Goal: Information Seeking & Learning: Learn about a topic

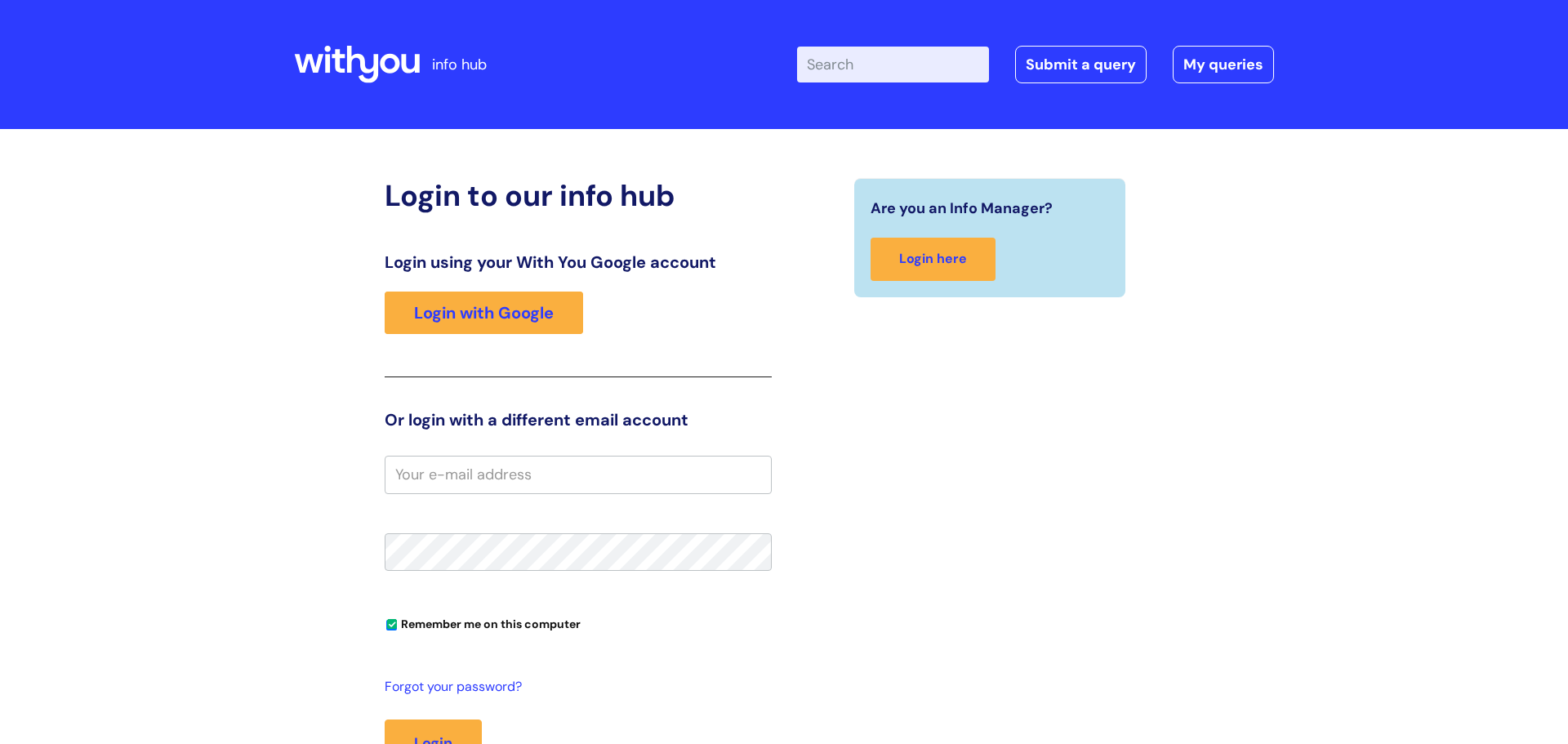
click at [520, 466] on input "email" at bounding box center [578, 475] width 387 height 38
click at [533, 307] on link "Login with Google" at bounding box center [484, 313] width 199 height 42
click at [437, 486] on input "email" at bounding box center [578, 475] width 387 height 38
type input "indie.clulow@wearewithyou.co.uk"
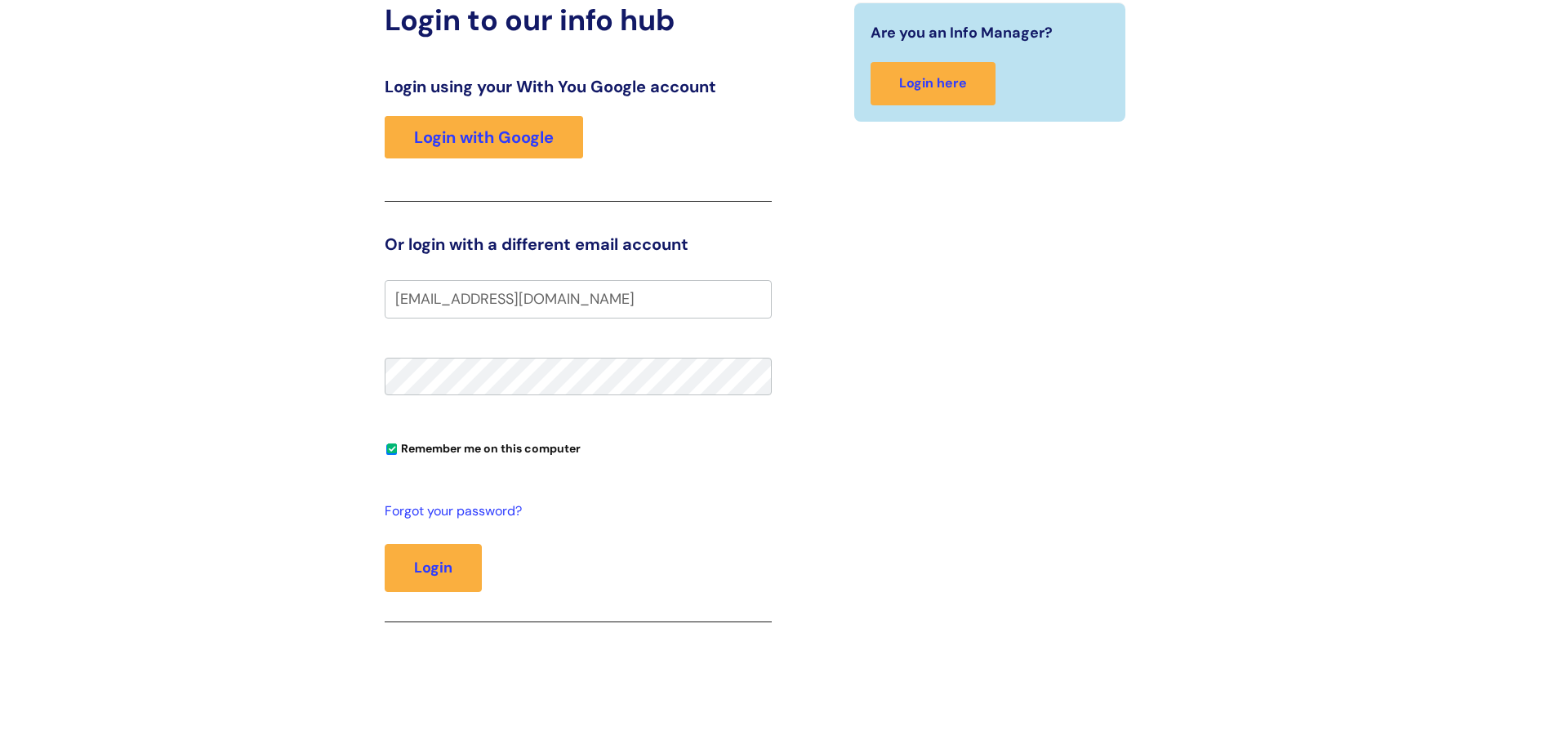
scroll to position [176, 0]
click at [385, 543] on button "Login" at bounding box center [434, 567] width 98 height 47
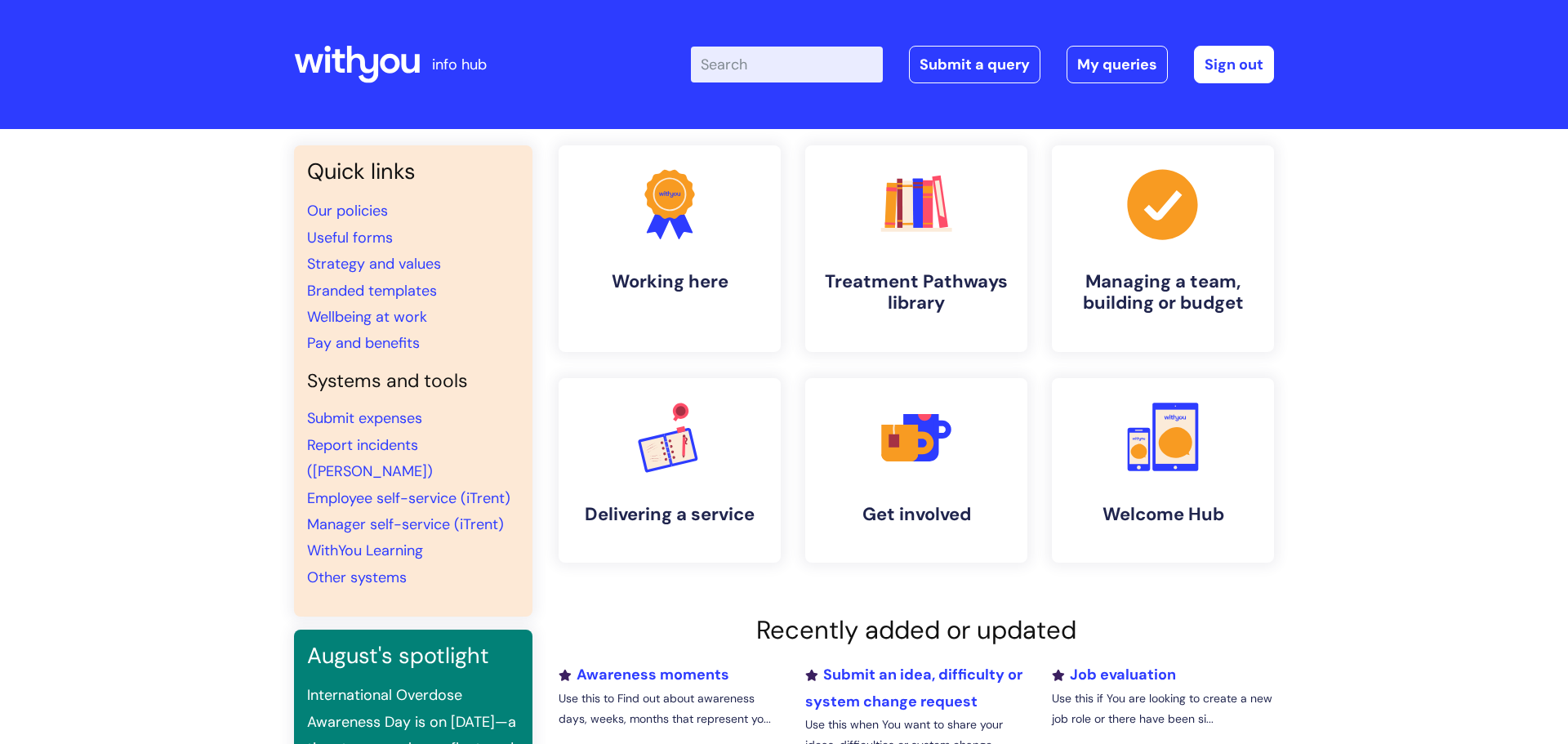
click at [839, 73] on input "Enter your search term here..." at bounding box center [787, 65] width 192 height 36
click at [720, 64] on input "Enter your search term here..." at bounding box center [787, 65] width 192 height 36
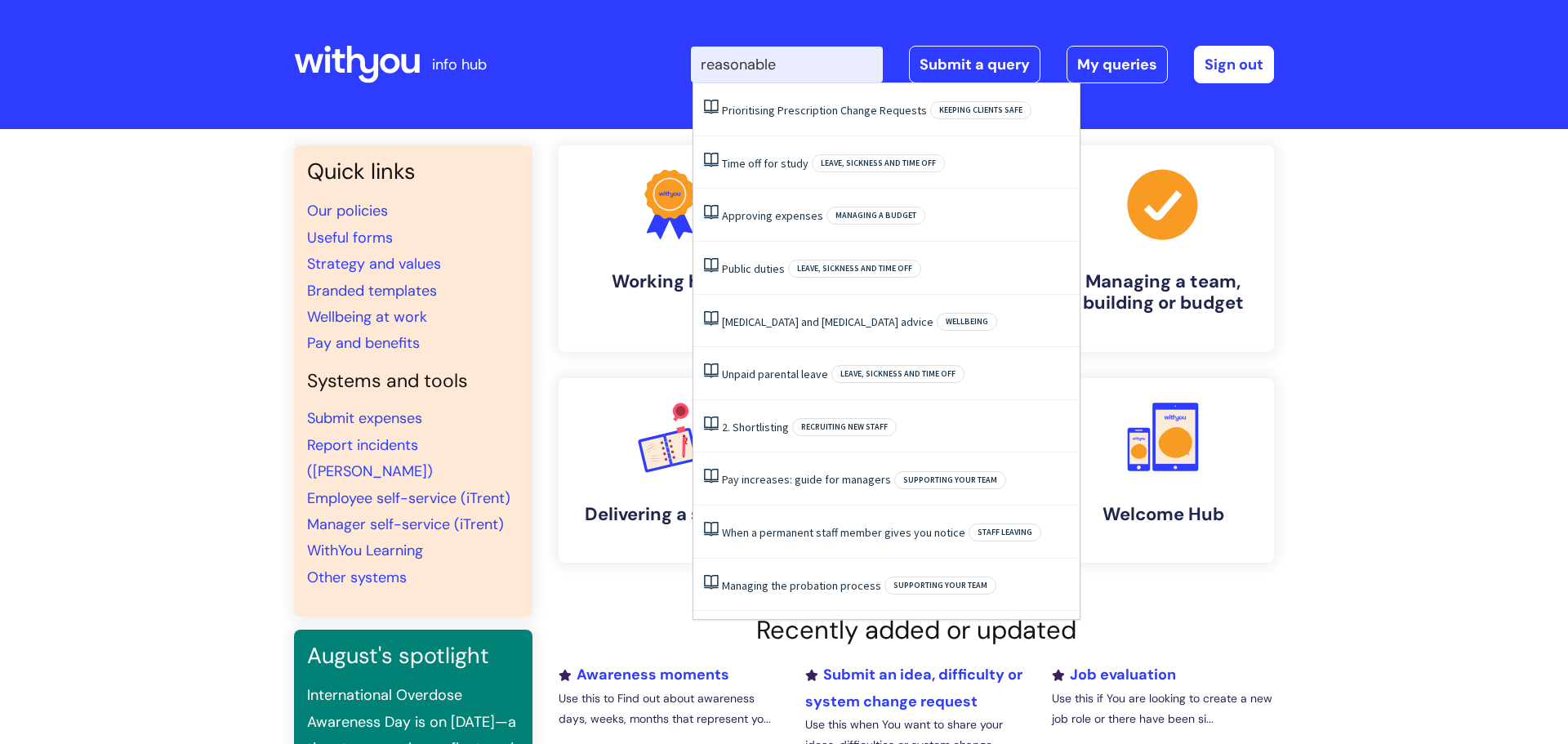
type input "reasonable"
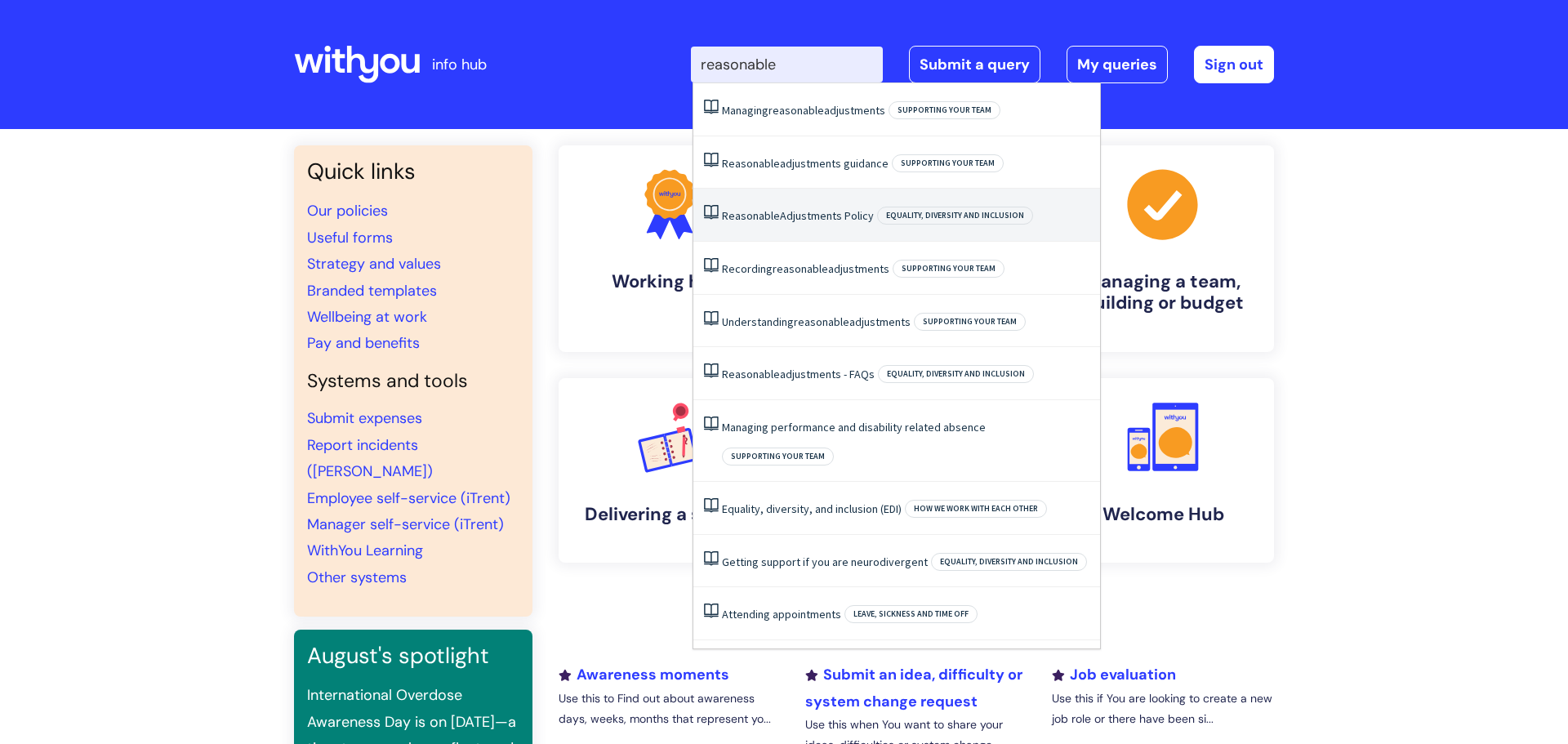
click at [824, 208] on link "Reasonable Adjustments Policy" at bounding box center [798, 215] width 152 height 14
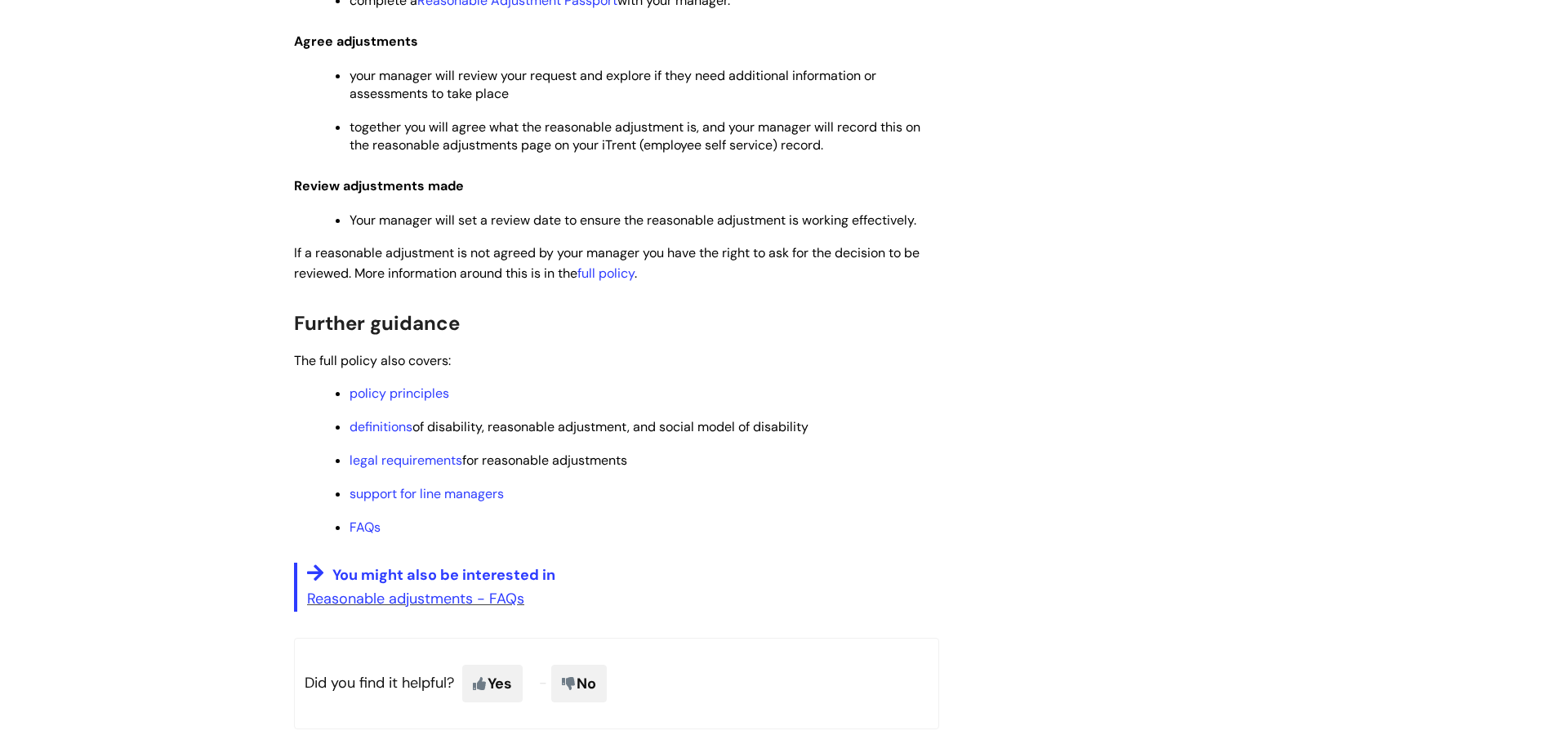
scroll to position [813, 0]
click at [432, 600] on link "Reasonable adjustments - FAQs" at bounding box center [416, 600] width 217 height 20
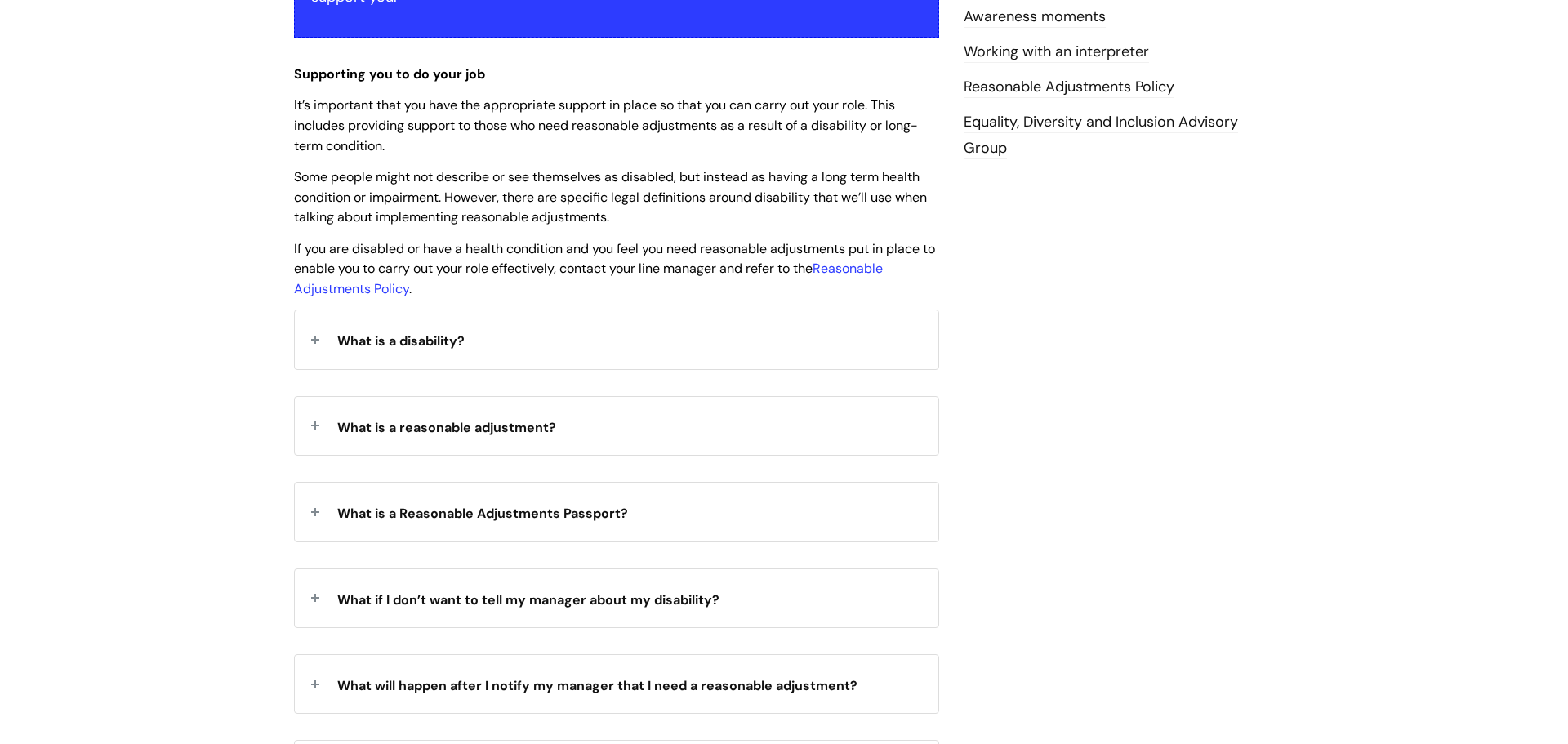
scroll to position [407, 0]
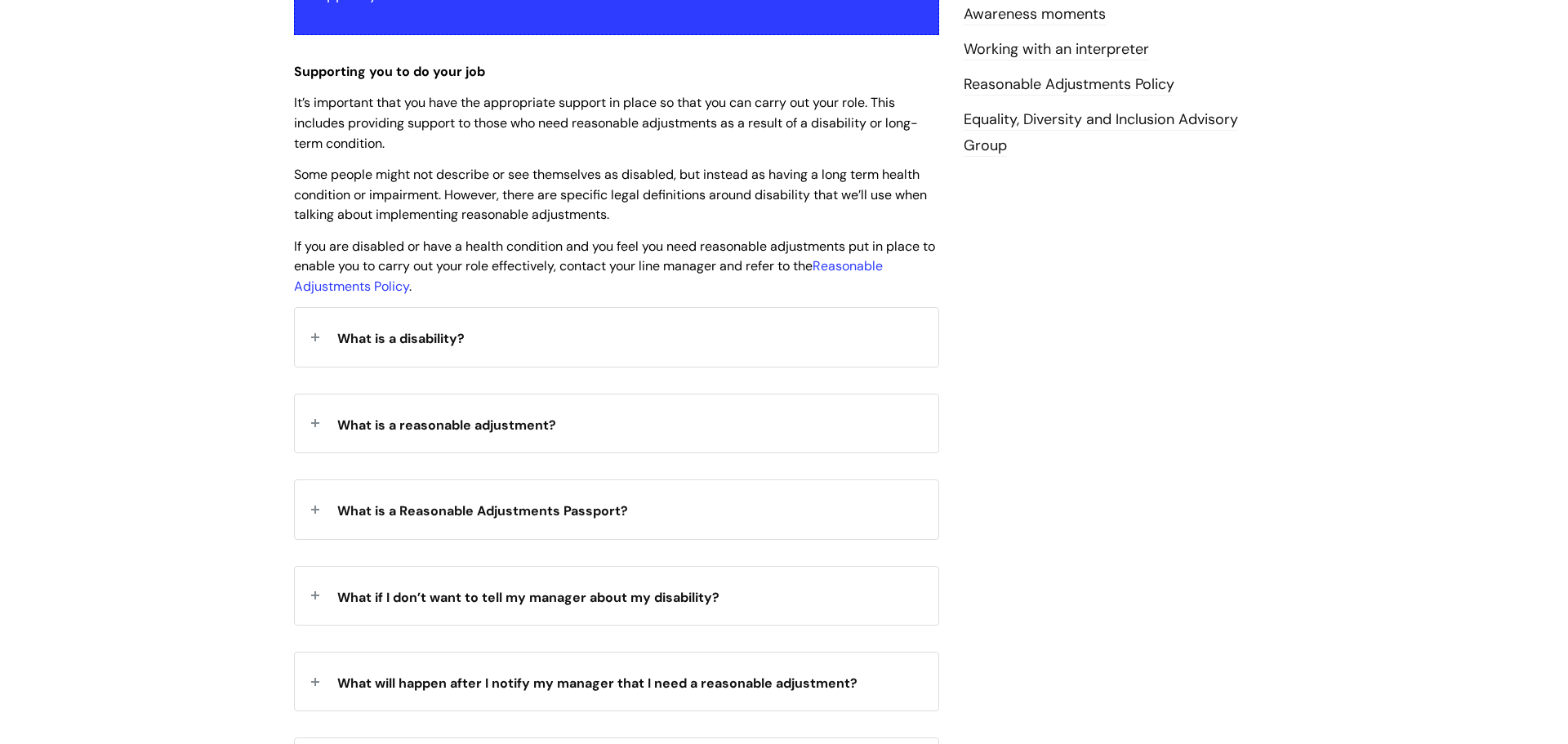
click at [403, 412] on strong "What is a reasonable adjustment?" at bounding box center [446, 423] width 219 height 24
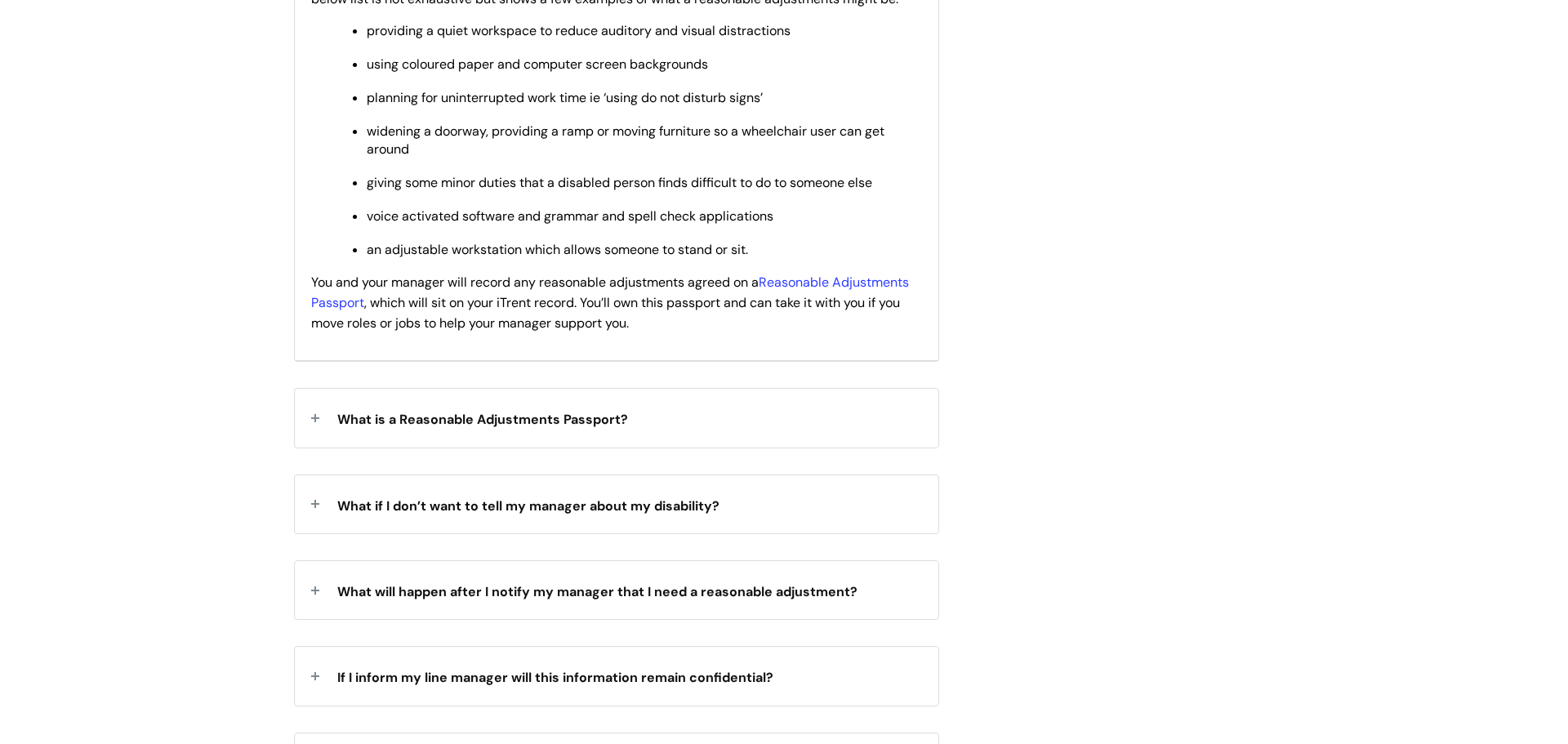
scroll to position [950, 0]
click at [420, 428] on strong "What is a Reasonable Adjustments Passport?" at bounding box center [483, 415] width 291 height 24
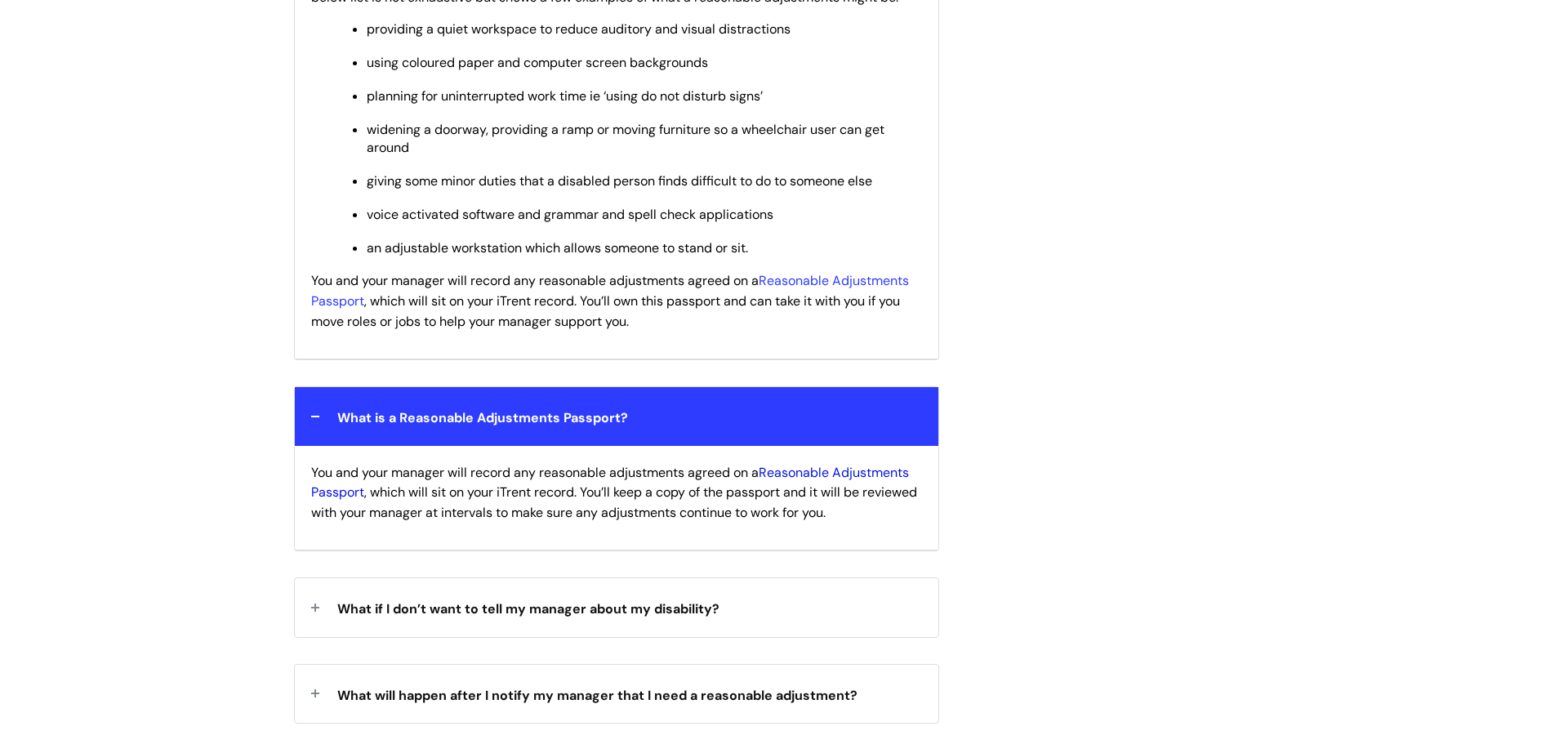
click at [803, 489] on link "Reasonable Adjustments Passport" at bounding box center [610, 483] width 598 height 38
